Goal: Find contact information

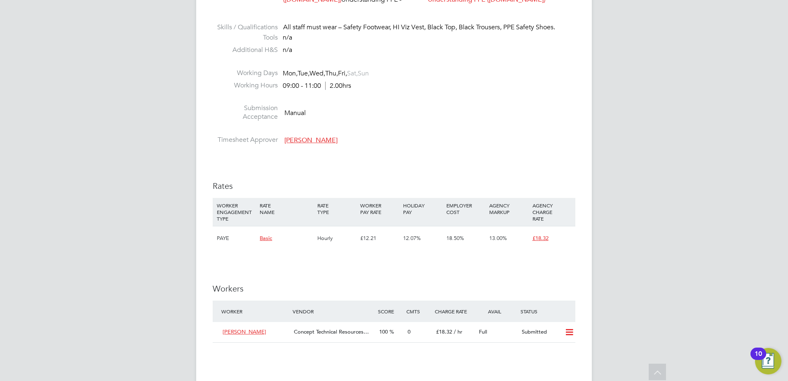
scroll to position [536, 0]
click at [569, 331] on icon at bounding box center [569, 331] width 10 height 7
click at [557, 350] on li "Offer" at bounding box center [558, 350] width 29 height 12
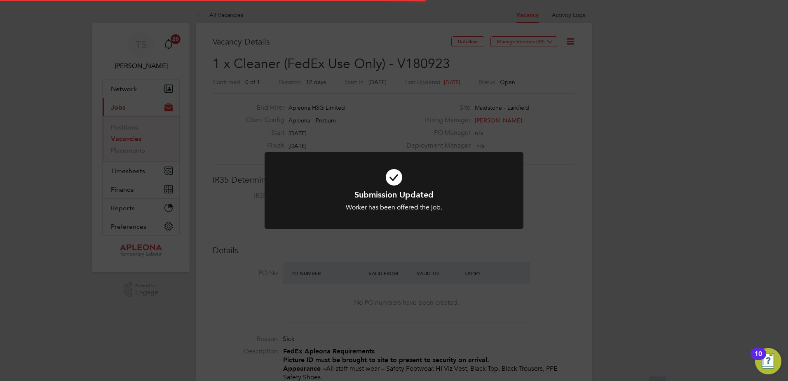
scroll to position [24, 58]
click at [392, 254] on div "Submission Updated Worker has been offered the job. Cancel Okay" at bounding box center [394, 190] width 788 height 381
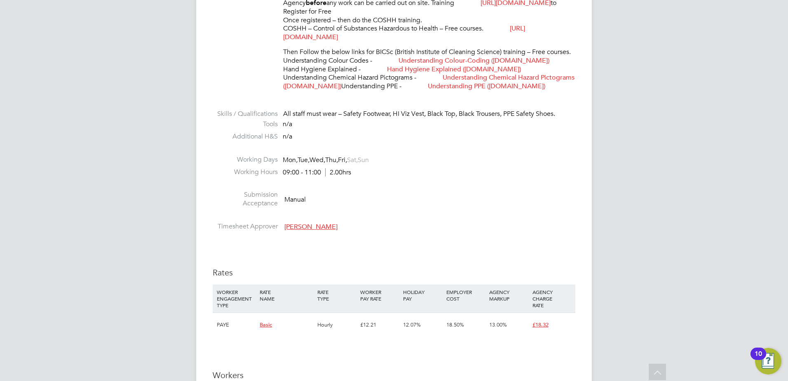
scroll to position [577, 0]
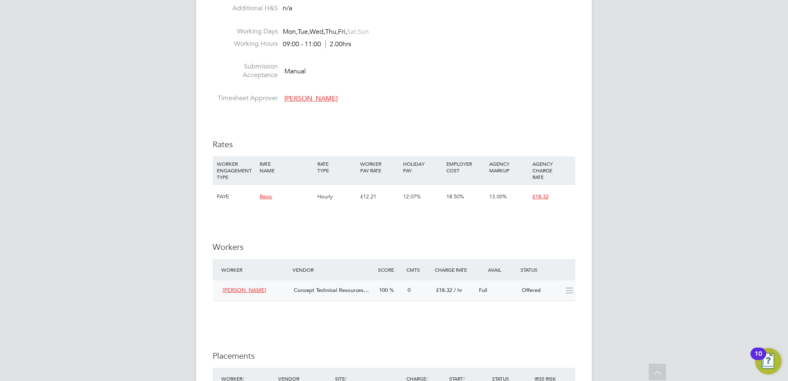
click at [233, 292] on span "[PERSON_NAME]" at bounding box center [245, 289] width 44 height 7
click at [234, 289] on span "[PERSON_NAME]" at bounding box center [245, 289] width 44 height 7
click at [336, 289] on span "Concept Technical Resources…" at bounding box center [331, 289] width 75 height 7
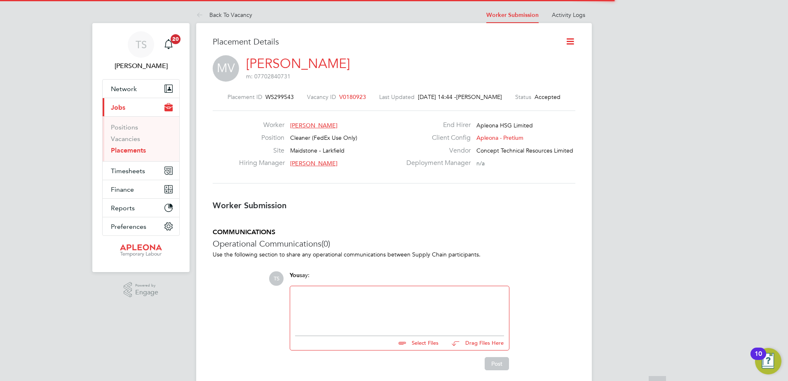
scroll to position [4, 4]
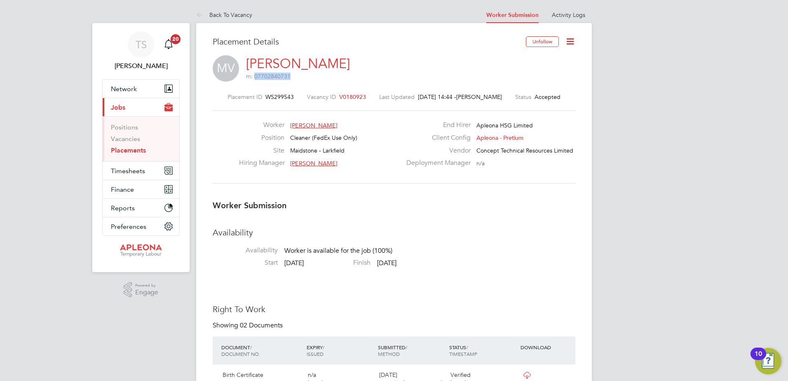
drag, startPoint x: 288, startPoint y: 75, endPoint x: 255, endPoint y: 76, distance: 33.4
click at [255, 76] on span "m: 07702840731" at bounding box center [268, 76] width 45 height 7
copy span "07702840731"
